Goal: Information Seeking & Learning: Find specific fact

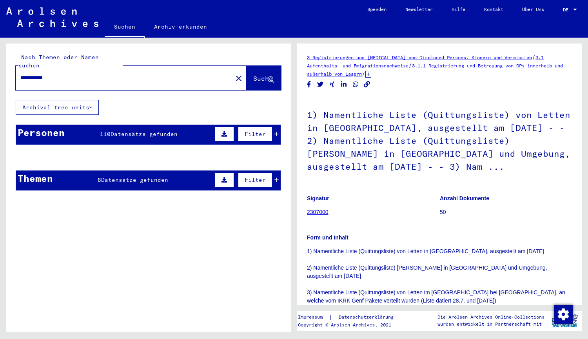
scroll to position [438, 0]
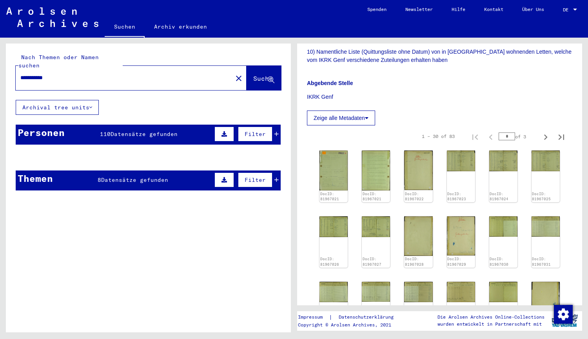
click at [150, 131] on span "Datensätze gefunden" at bounding box center [144, 134] width 67 height 7
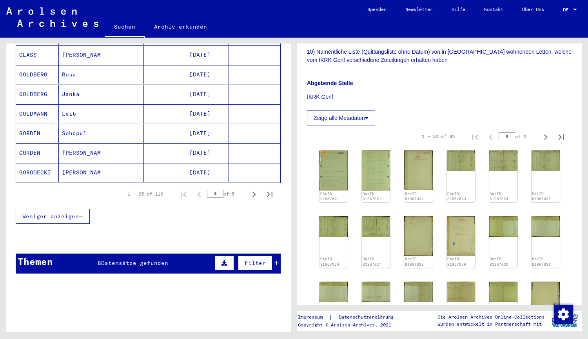
scroll to position [475, 0]
click at [249, 189] on icon "Next page" at bounding box center [254, 194] width 11 height 11
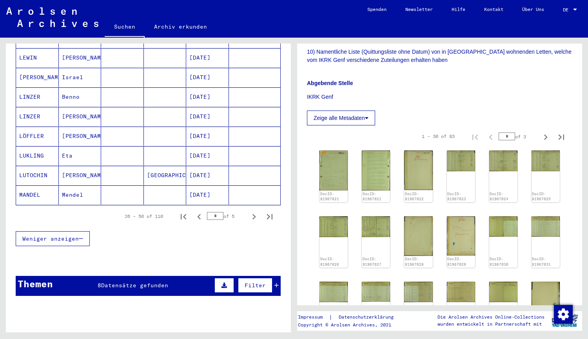
scroll to position [452, 0]
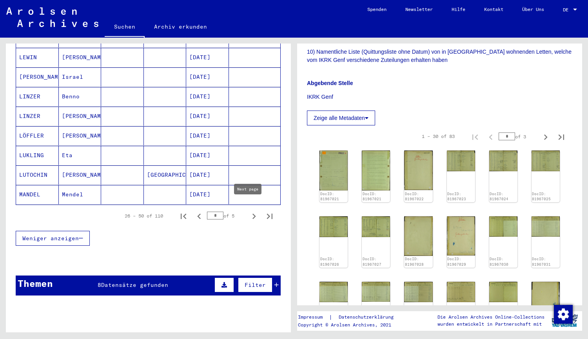
click at [249, 211] on icon "Next page" at bounding box center [254, 216] width 11 height 11
type input "*"
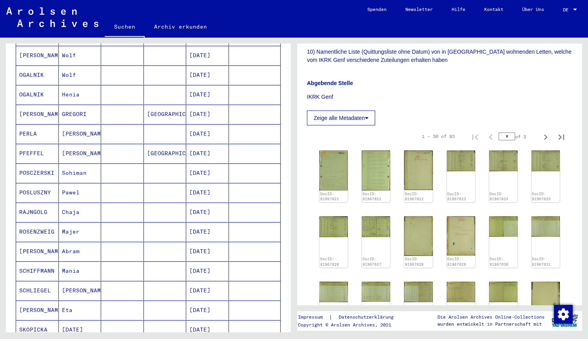
scroll to position [276, 0]
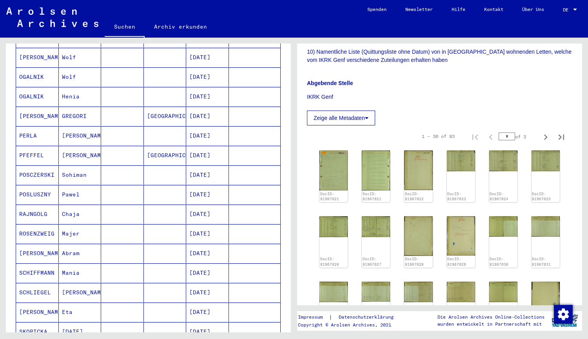
click at [160, 147] on mat-cell "[GEOGRAPHIC_DATA]" at bounding box center [165, 155] width 43 height 19
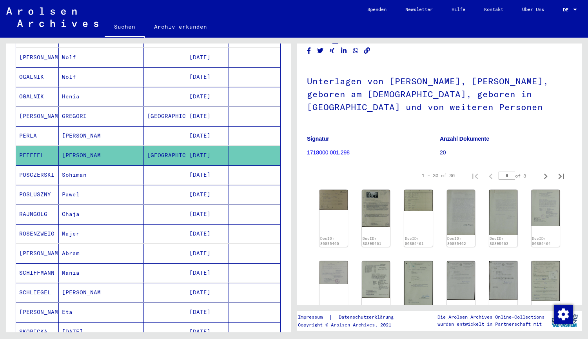
scroll to position [36, 0]
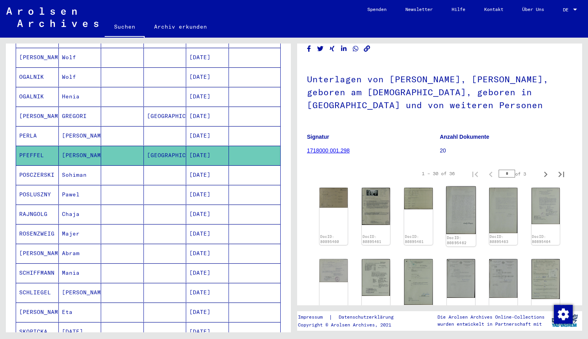
click at [460, 212] on img at bounding box center [461, 211] width 30 height 48
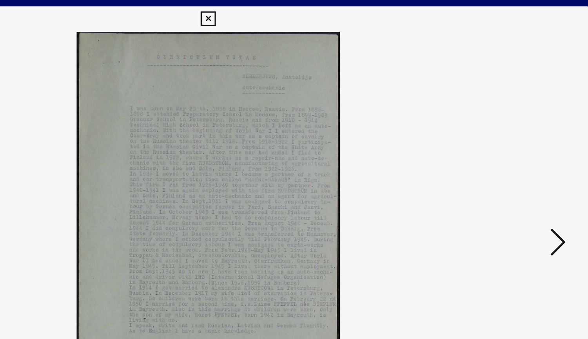
click at [292, 9] on icon at bounding box center [293, 11] width 9 height 9
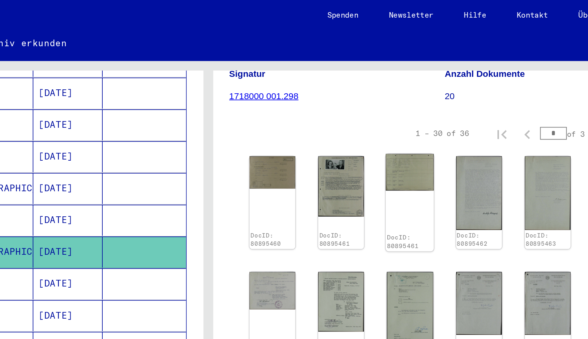
scroll to position [127, 0]
click at [495, 109] on img at bounding box center [503, 118] width 30 height 47
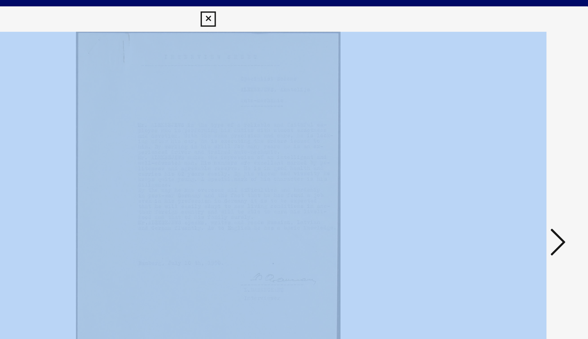
click at [495, 109] on div at bounding box center [294, 150] width 470 height 261
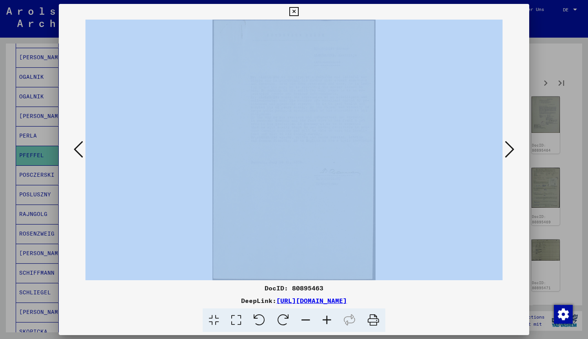
click at [290, 8] on icon at bounding box center [293, 11] width 9 height 9
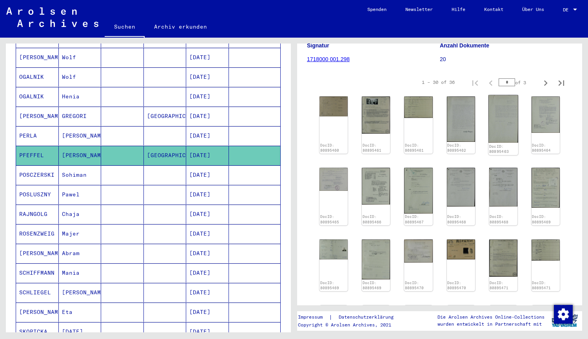
click at [495, 114] on img at bounding box center [503, 118] width 30 height 47
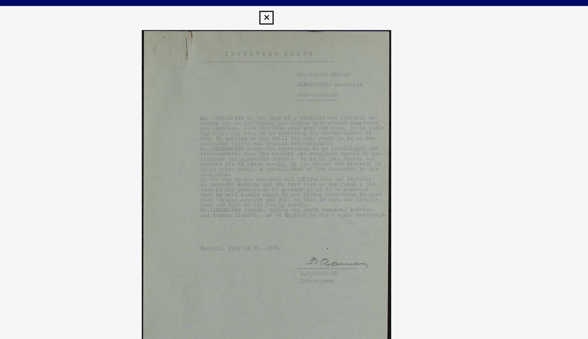
click at [294, 11] on icon at bounding box center [293, 11] width 9 height 9
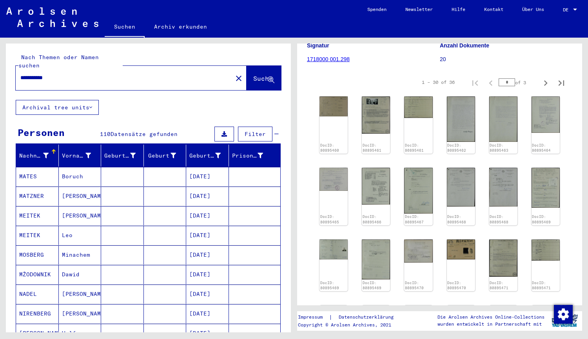
scroll to position [0, 0]
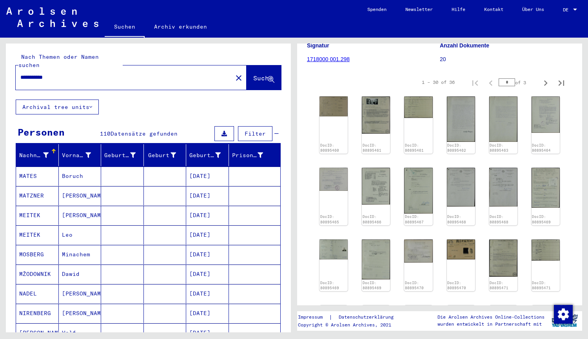
click at [192, 73] on input "**********" at bounding box center [123, 77] width 207 height 8
drag, startPoint x: 64, startPoint y: 69, endPoint x: 32, endPoint y: 71, distance: 32.2
click at [32, 73] on input "**********" at bounding box center [123, 77] width 207 height 8
type input "******"
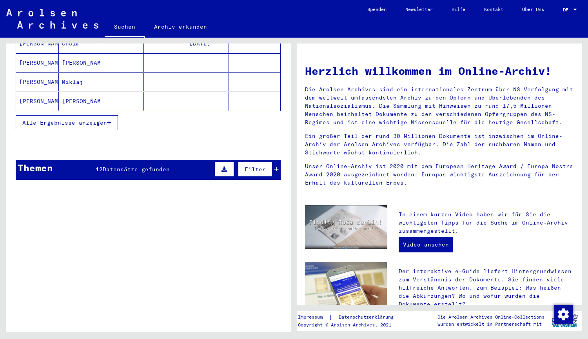
scroll to position [178, 0]
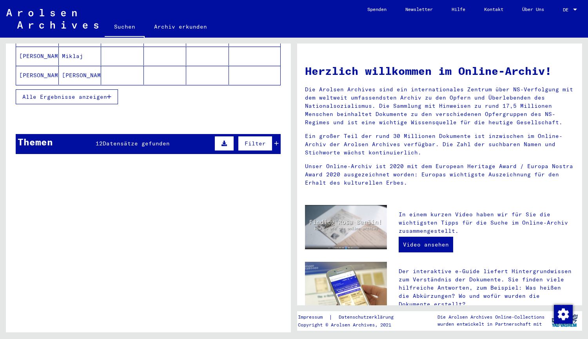
click at [141, 140] on span "Datensätze gefunden" at bounding box center [136, 143] width 67 height 7
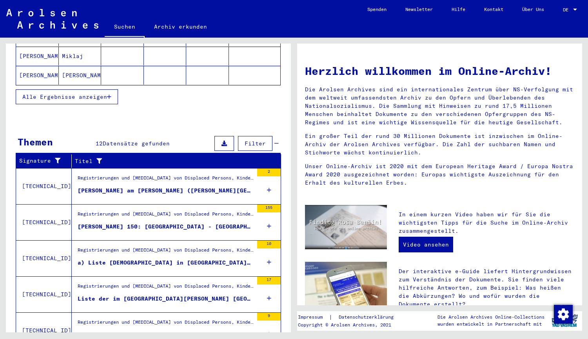
scroll to position [209, 0]
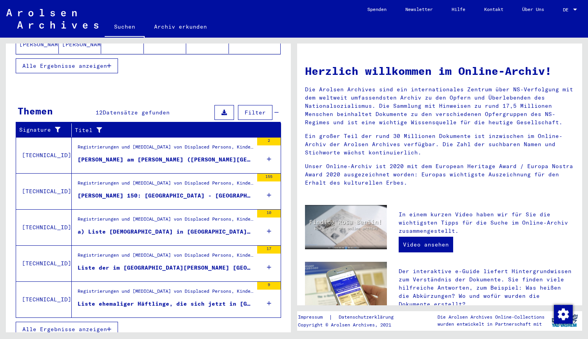
click at [72, 326] on span "Alle Ergebnisse anzeigen" at bounding box center [64, 329] width 85 height 7
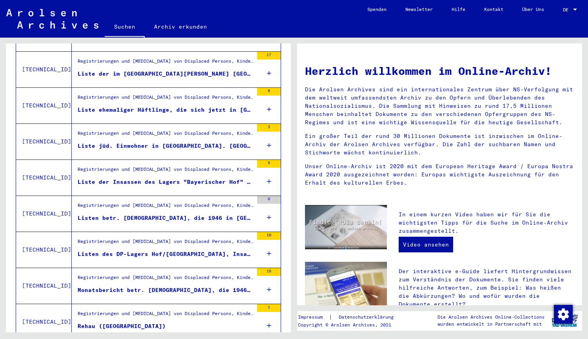
scroll to position [274, 0]
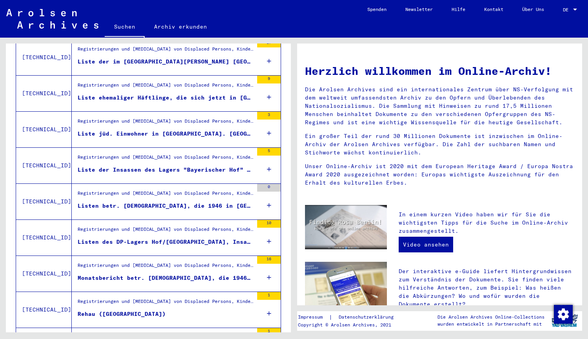
click at [115, 238] on div "Listen des DP-Lagers Hof/[GEOGRAPHIC_DATA], Insassen am [DATE], [DEMOGRAPHIC_DA…" at bounding box center [166, 242] width 176 height 8
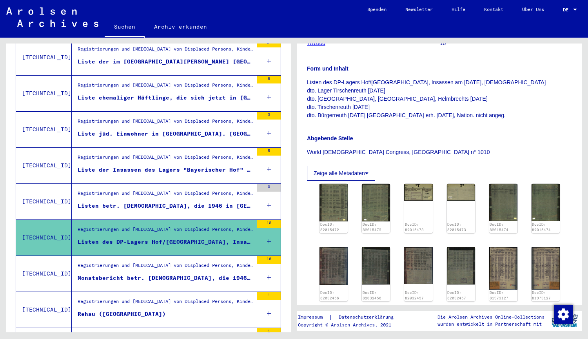
scroll to position [194, 0]
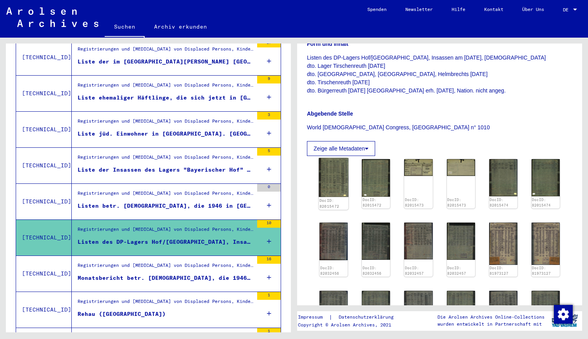
click at [346, 165] on img at bounding box center [334, 177] width 30 height 39
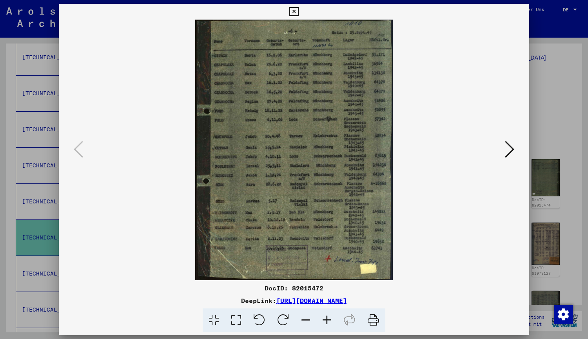
click at [503, 145] on button at bounding box center [510, 150] width 14 height 22
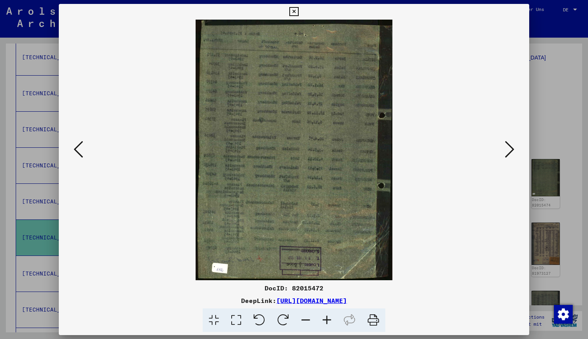
click at [503, 145] on button at bounding box center [510, 150] width 14 height 22
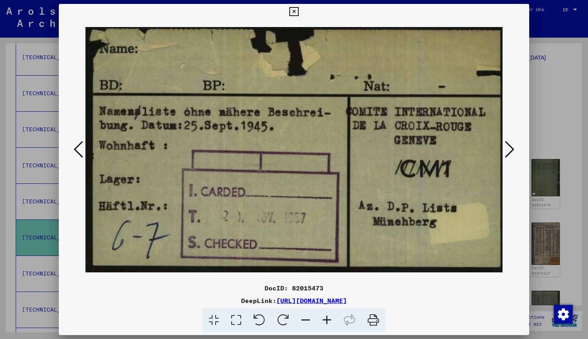
click at [503, 145] on button at bounding box center [510, 150] width 14 height 22
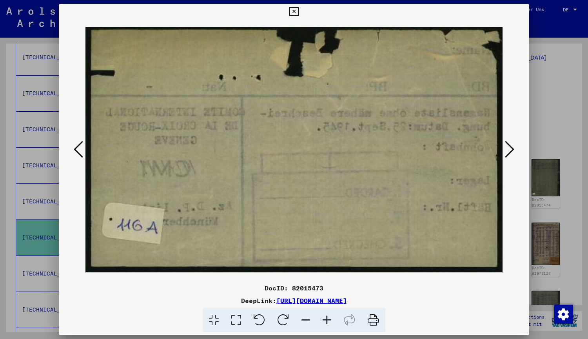
click at [503, 145] on button at bounding box center [510, 150] width 14 height 22
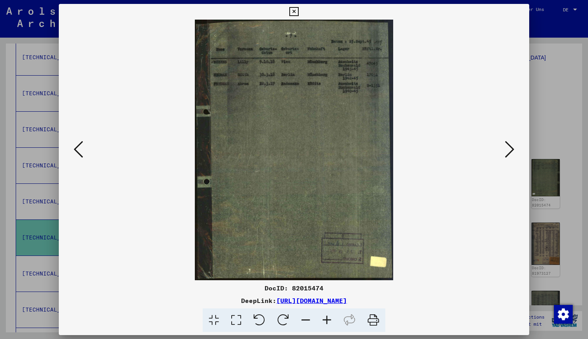
click at [291, 11] on icon at bounding box center [293, 11] width 9 height 9
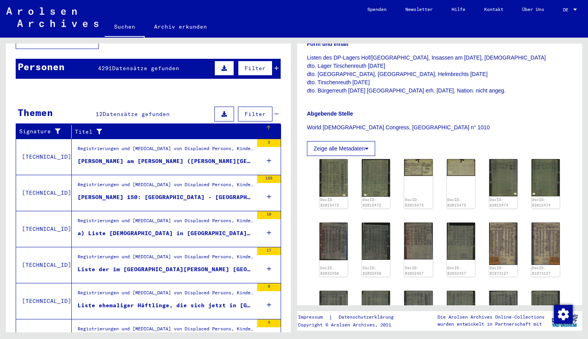
scroll to position [0, 0]
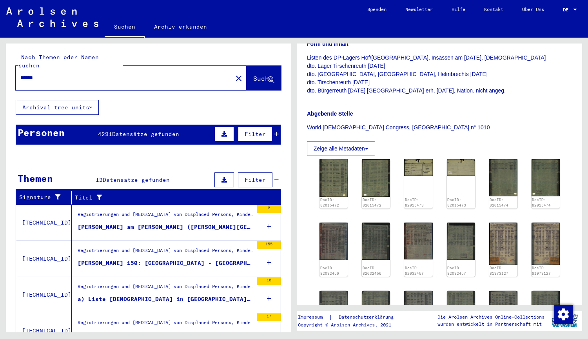
click at [131, 131] on span "Datensätze gefunden" at bounding box center [145, 134] width 67 height 7
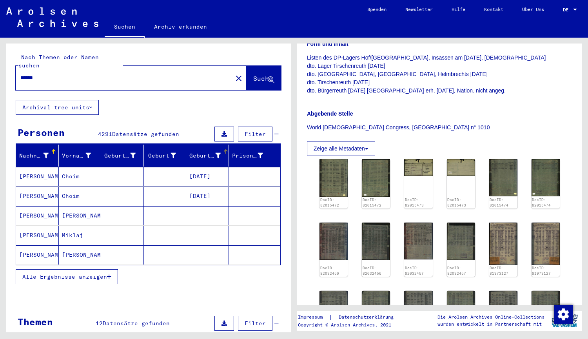
click at [215, 153] on icon at bounding box center [217, 155] width 5 height 5
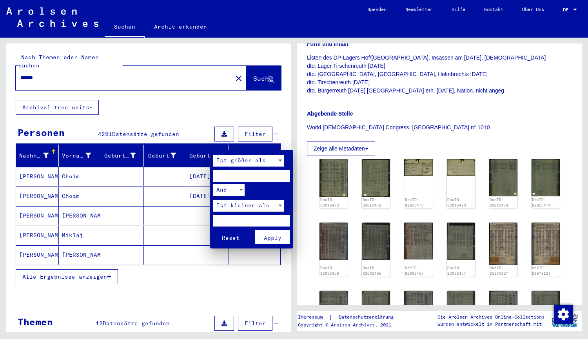
click at [225, 176] on input "number" at bounding box center [251, 176] width 77 height 12
type input "****"
click at [233, 221] on input "number" at bounding box center [251, 221] width 77 height 12
type input "****"
click at [213, 230] on button "Reset" at bounding box center [230, 237] width 34 height 14
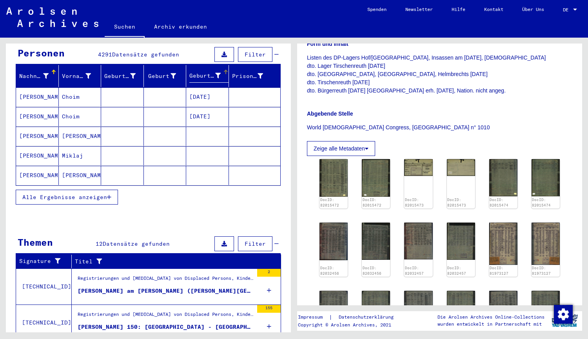
scroll to position [11, 0]
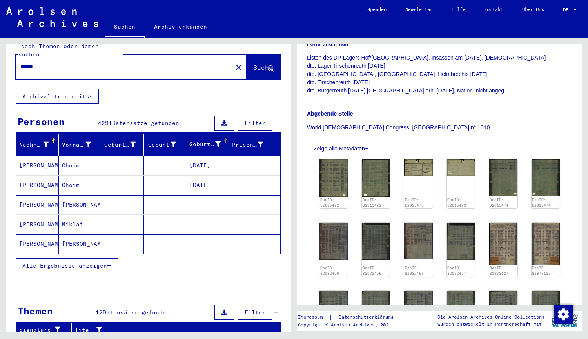
click at [96, 262] on span "Alle Ergebnisse anzeigen" at bounding box center [64, 265] width 85 height 7
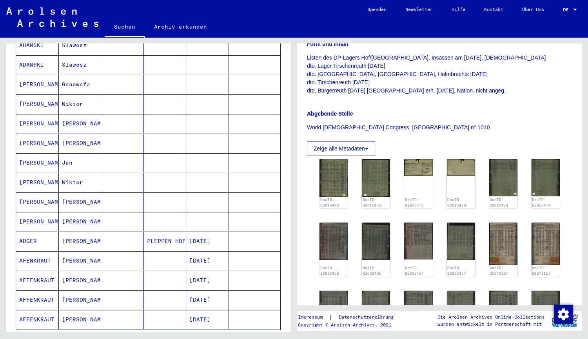
scroll to position [355, 0]
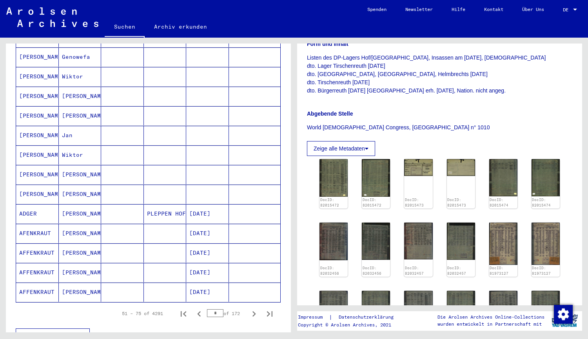
click at [96, 263] on mat-cell "[PERSON_NAME]" at bounding box center [80, 272] width 43 height 19
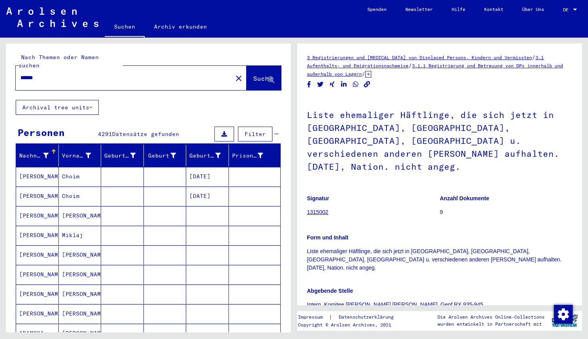
drag, startPoint x: 50, startPoint y: 70, endPoint x: 32, endPoint y: 70, distance: 18.4
click at [32, 74] on input "******" at bounding box center [123, 78] width 207 height 8
type input "**********"
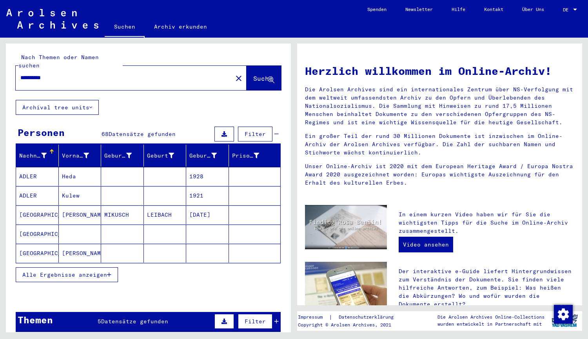
click at [72, 271] on span "Alle Ergebnisse anzeigen" at bounding box center [64, 274] width 85 height 7
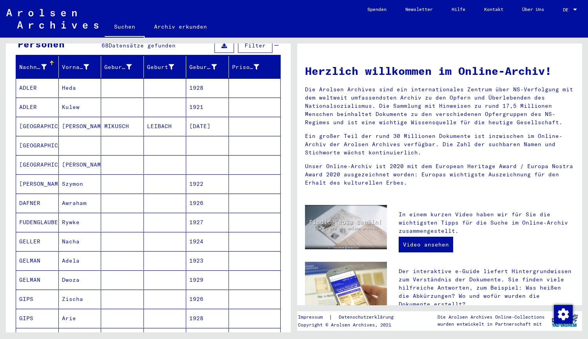
scroll to position [89, 0]
click at [72, 270] on mat-cell "Dwoza" at bounding box center [80, 279] width 43 height 19
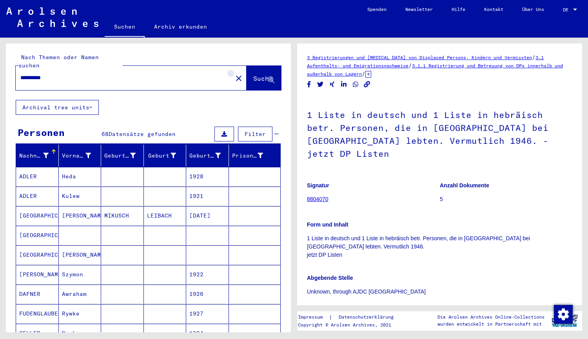
click at [234, 74] on mat-icon "close" at bounding box center [238, 78] width 9 height 9
